Goal: Information Seeking & Learning: Understand process/instructions

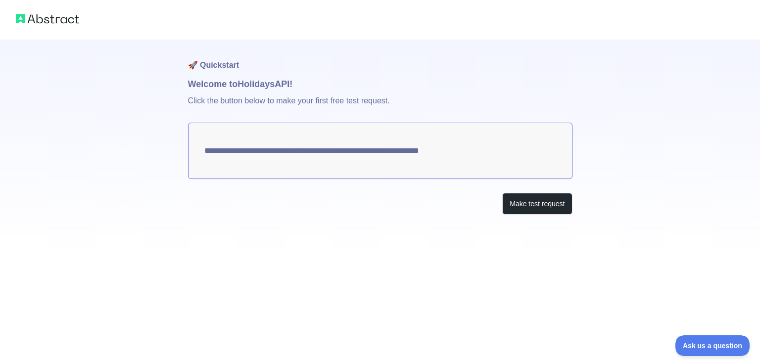
drag, startPoint x: 486, startPoint y: 151, endPoint x: 256, endPoint y: 132, distance: 231.0
click at [258, 130] on textarea "**********" at bounding box center [380, 151] width 385 height 56
click at [568, 204] on button "Make test request" at bounding box center [537, 204] width 70 height 22
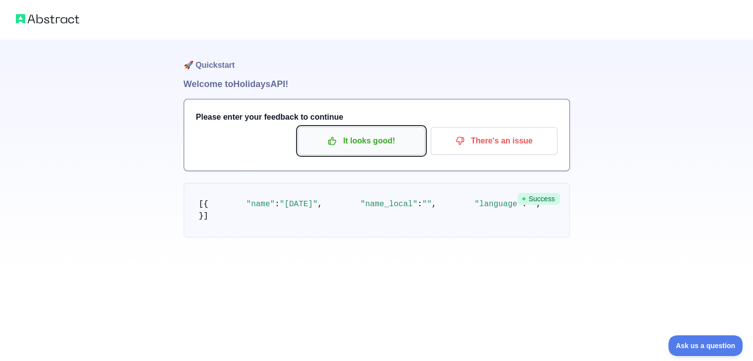
click at [408, 146] on p "It looks good!" at bounding box center [361, 141] width 112 height 17
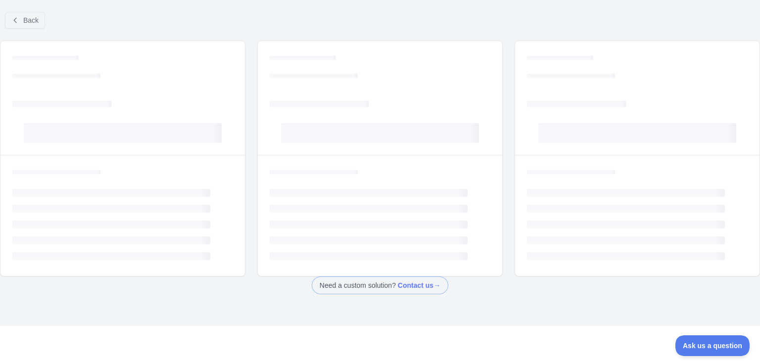
click at [408, 146] on div "Loading... Loading... Loading... Loading..." at bounding box center [380, 98] width 244 height 114
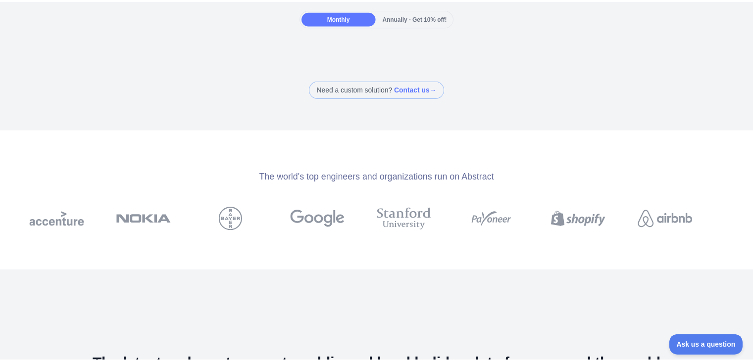
scroll to position [99, 0]
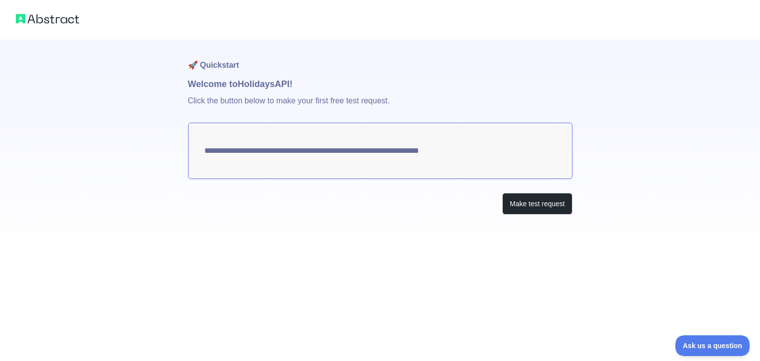
drag, startPoint x: 490, startPoint y: 151, endPoint x: 236, endPoint y: 132, distance: 255.6
click at [244, 123] on textarea "**********" at bounding box center [380, 151] width 385 height 56
drag, startPoint x: 196, startPoint y: 149, endPoint x: 552, endPoint y: 179, distance: 357.1
click at [552, 179] on div "**********" at bounding box center [380, 147] width 385 height 215
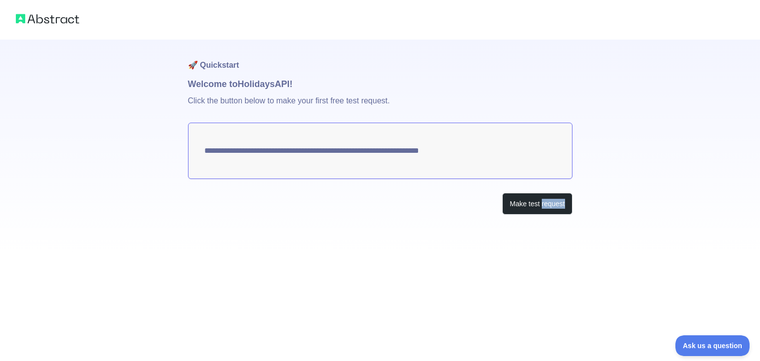
click at [552, 179] on div "**********" at bounding box center [380, 147] width 385 height 215
click at [548, 171] on textarea "**********" at bounding box center [380, 151] width 385 height 56
click at [558, 199] on button "Make test request" at bounding box center [537, 204] width 70 height 22
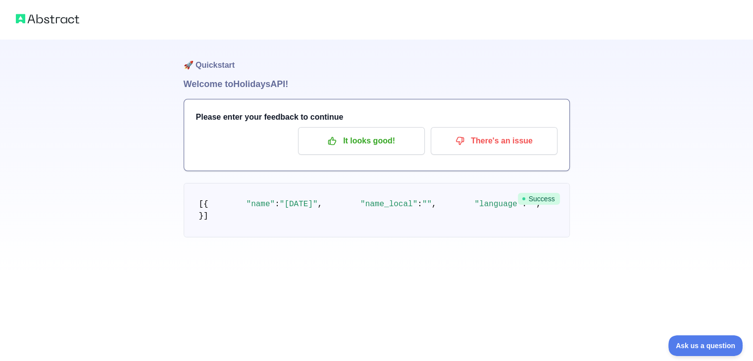
scroll to position [82, 0]
drag, startPoint x: 326, startPoint y: 275, endPoint x: 248, endPoint y: 123, distance: 170.7
click at [215, 183] on pre "[ { "name" : "[DATE]" , "name_local" : "" , "language" : "" , "description" : "…" at bounding box center [377, 210] width 386 height 54
click at [400, 183] on pre "[ { "name" : "[DATE]" , "name_local" : "" , "language" : "" , "description" : "…" at bounding box center [377, 210] width 386 height 54
click at [450, 183] on pre "[ { "name" : "[DATE]" , "name_local" : "" , "language" : "" , "description" : "…" at bounding box center [377, 210] width 386 height 54
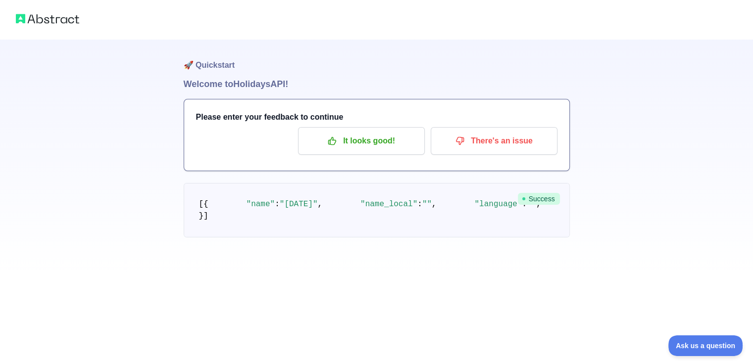
click at [451, 183] on pre "[ { "name" : "[DATE]" , "name_local" : "" , "language" : "" , "description" : "…" at bounding box center [377, 210] width 386 height 54
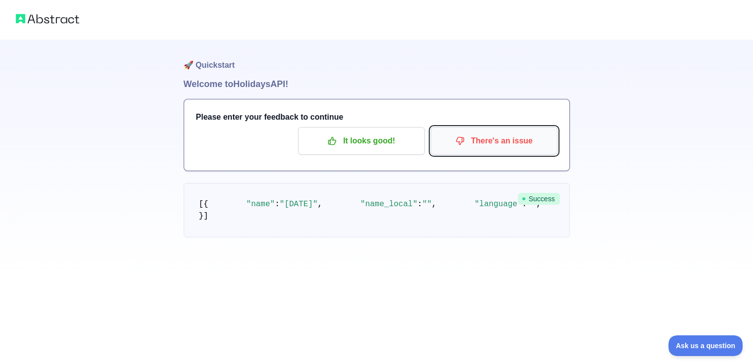
click at [478, 143] on p "There's an issue" at bounding box center [494, 141] width 112 height 17
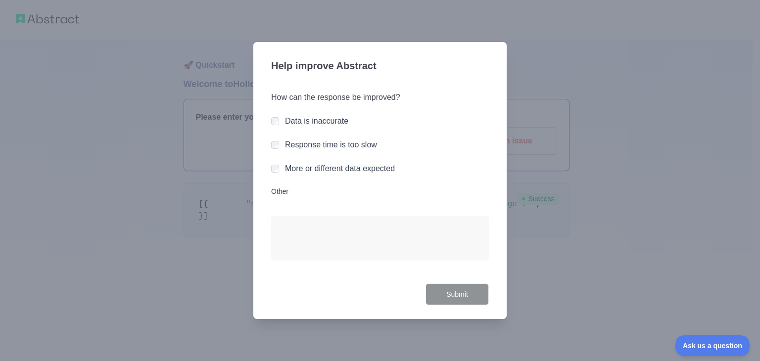
click at [388, 70] on h3 "Help improve Abstract" at bounding box center [380, 67] width 218 height 26
click at [281, 126] on div "Data is inaccurate" at bounding box center [380, 121] width 218 height 12
click at [279, 123] on div "Data is inaccurate" at bounding box center [380, 121] width 218 height 12
drag, startPoint x: 279, startPoint y: 123, endPoint x: 316, endPoint y: 137, distance: 39.5
click at [287, 127] on div "How can the response be improved? Data is inaccurate Response time is too slow …" at bounding box center [380, 182] width 218 height 204
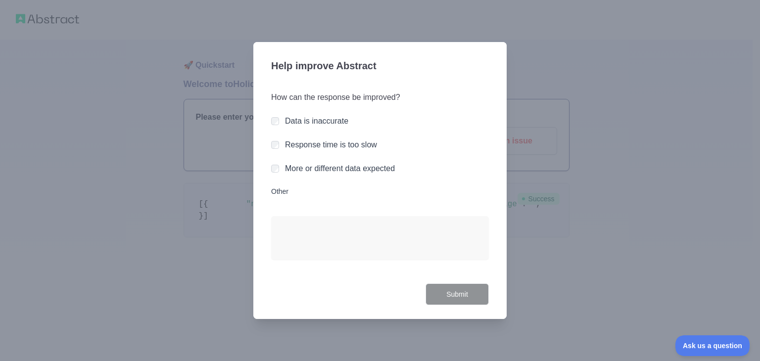
drag, startPoint x: 289, startPoint y: 123, endPoint x: 269, endPoint y: 115, distance: 20.9
click at [280, 119] on div "Data is inaccurate" at bounding box center [380, 121] width 218 height 12
drag, startPoint x: 269, startPoint y: 115, endPoint x: 277, endPoint y: 116, distance: 8.0
click at [270, 115] on div "Help improve Abstract How can the response be improved? Data is inaccurate Resp…" at bounding box center [379, 181] width 253 height 278
click at [476, 296] on button "Submit" at bounding box center [457, 295] width 63 height 22
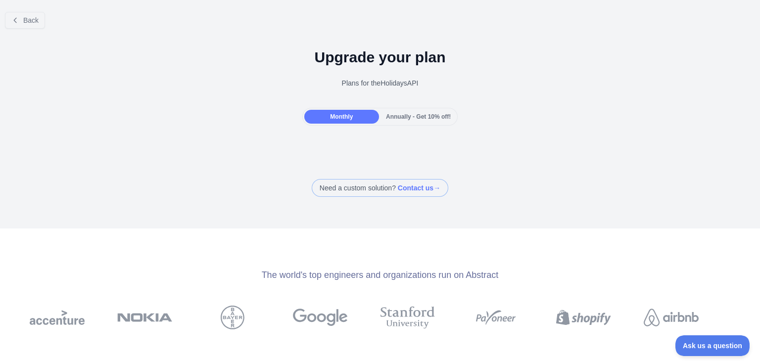
click at [415, 122] on div "Annually - Get 10% off!" at bounding box center [418, 117] width 75 height 14
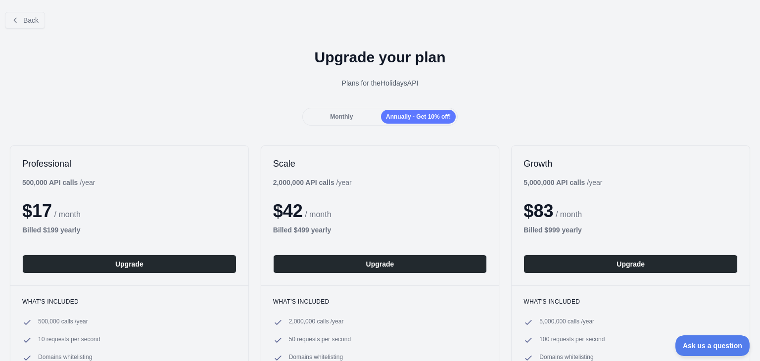
click at [359, 115] on div "Monthly" at bounding box center [341, 117] width 75 height 14
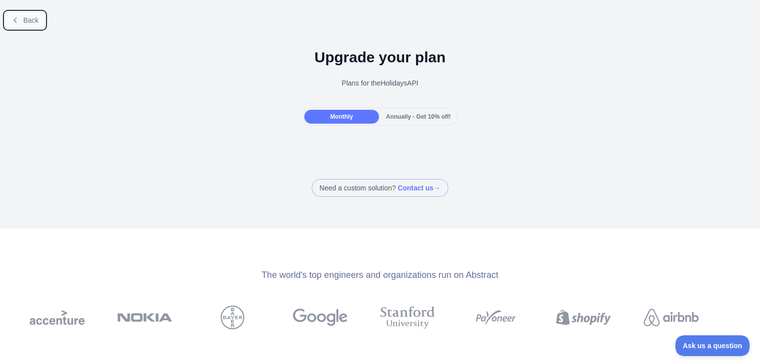
click at [23, 18] on span "Back" at bounding box center [30, 20] width 15 height 8
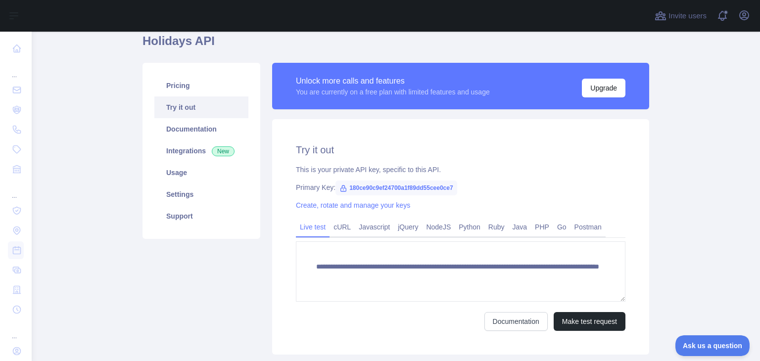
scroll to position [108, 0]
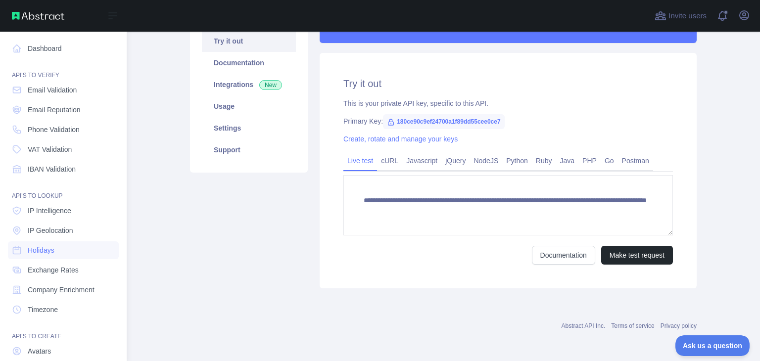
click at [59, 240] on nav "Dashboard API'S TO VERIFY Email Validation Email Reputation Phone Validation VA…" at bounding box center [63, 226] width 111 height 388
click at [59, 235] on span "IP Geolocation" at bounding box center [51, 231] width 46 height 10
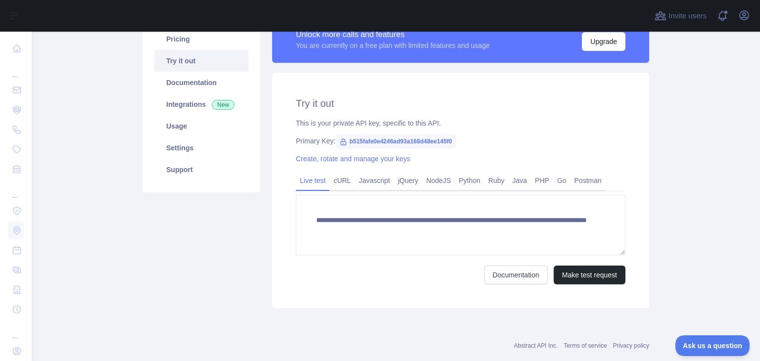
scroll to position [99, 0]
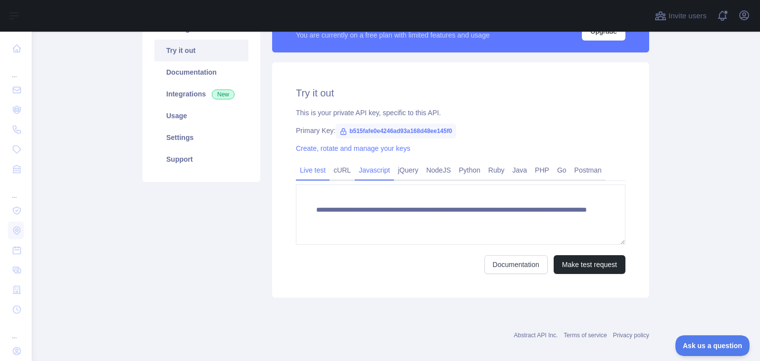
click at [369, 174] on link "Javascript" at bounding box center [374, 170] width 39 height 16
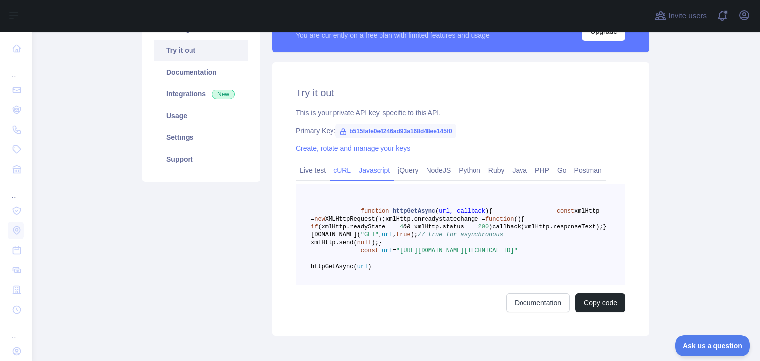
click at [334, 175] on link "cURL" at bounding box center [342, 170] width 25 height 16
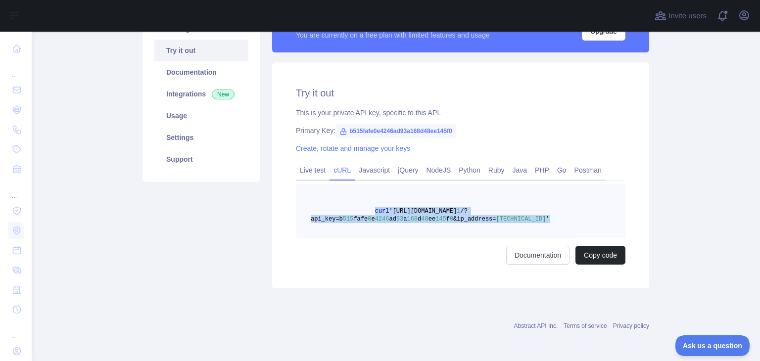
drag, startPoint x: 529, startPoint y: 219, endPoint x: 364, endPoint y: 210, distance: 164.5
click at [364, 210] on span "curl '[URL][DOMAIN_NAME] 1 /?api_key=b 515 fafe 0 e 4246 ad 93 a 168 d 48 ee 14…" at bounding box center [430, 215] width 239 height 15
copy span "curl '[URL][DOMAIN_NAME] 1 /?api_key=b 515 fafe 0 e 4246 ad 93 a 168 d 48 ee 14…"
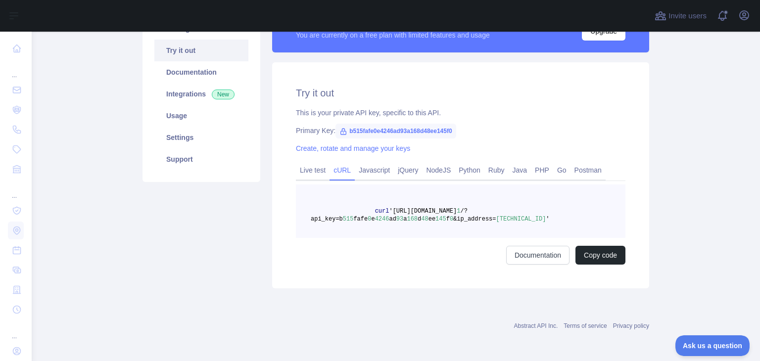
click at [524, 161] on div "Try it out This is your private API key, specific to this API. Primary Key: b51…" at bounding box center [460, 175] width 377 height 226
drag, startPoint x: 526, startPoint y: 220, endPoint x: 386, endPoint y: 211, distance: 139.9
click at [386, 211] on span "curl '[URL][DOMAIN_NAME] 1 /?api_key=b 515 fafe 0 e 4246 ad 93 a 168 d 48 ee 14…" at bounding box center [430, 215] width 239 height 15
copy span "[URL][DOMAIN_NAME] 1 /?api_key=b 515 fafe 0 e 4246 ad 93 a 168 d 48 ee 145 f 0 …"
click at [304, 174] on link "Live test" at bounding box center [313, 170] width 34 height 16
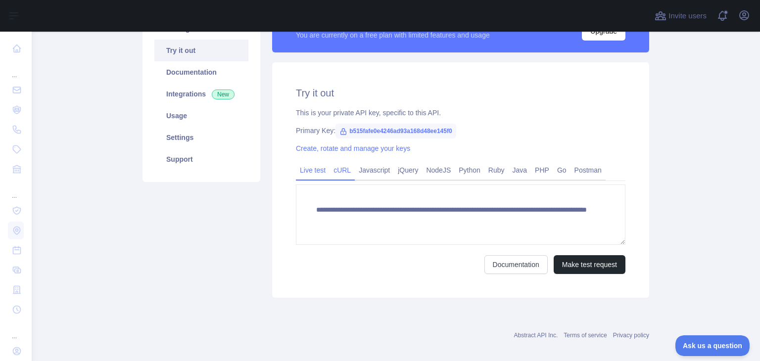
click at [340, 171] on link "cURL" at bounding box center [342, 170] width 25 height 16
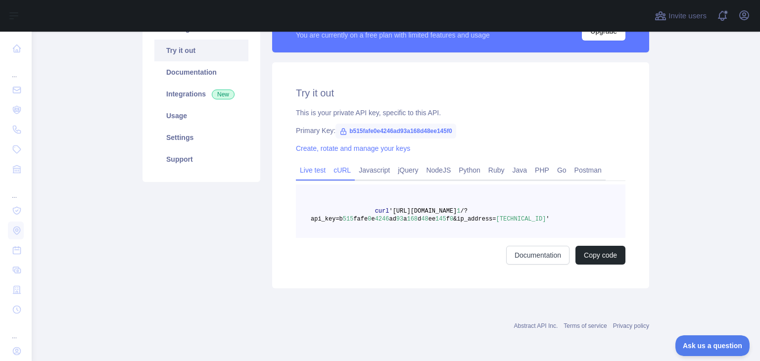
click at [309, 171] on link "Live test" at bounding box center [313, 170] width 34 height 16
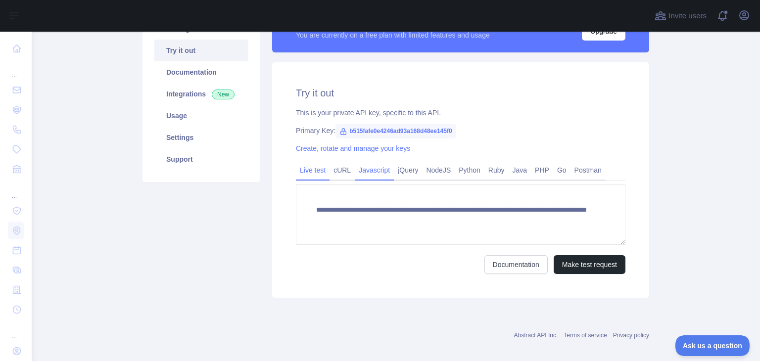
click at [378, 170] on link "Javascript" at bounding box center [374, 170] width 39 height 16
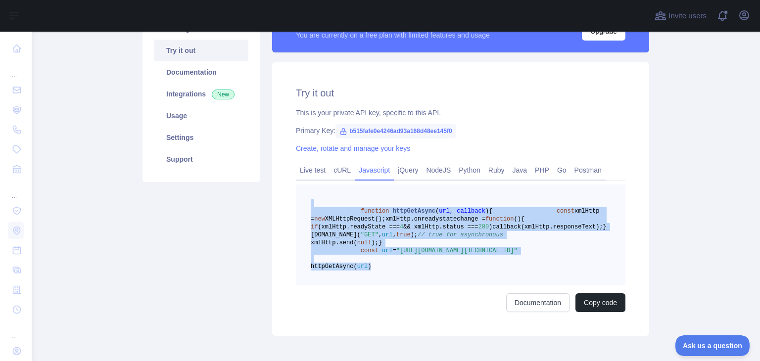
drag, startPoint x: 407, startPoint y: 313, endPoint x: 352, endPoint y: 200, distance: 124.8
click at [352, 200] on pre "function httpGetAsync ( url, callback ) { const xmlHttp = new XMLHttpRequest();…" at bounding box center [461, 235] width 330 height 101
copy code "function httpGetAsync ( url, callback ) { const xmlHttp = new XMLHttpRequest();…"
